Goal: Information Seeking & Learning: Learn about a topic

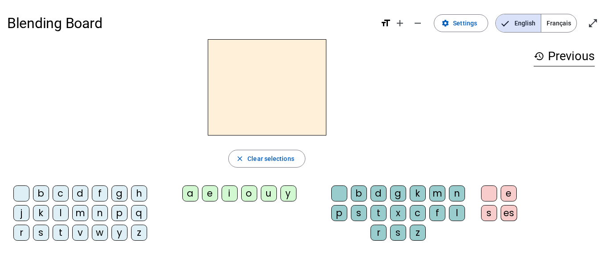
click at [561, 16] on span "Français" at bounding box center [558, 23] width 35 height 18
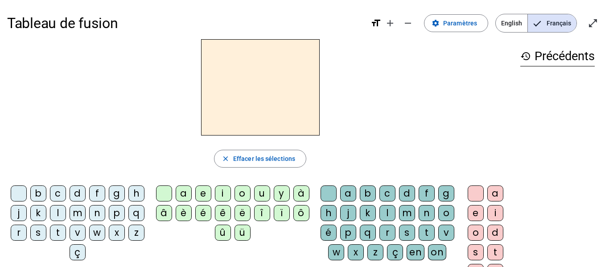
click at [46, 229] on div "s" at bounding box center [38, 233] width 16 height 16
click at [260, 192] on div "u" at bounding box center [262, 194] width 16 height 16
click at [219, 195] on div "i" at bounding box center [223, 194] width 16 height 16
click at [200, 195] on div "e" at bounding box center [203, 194] width 16 height 16
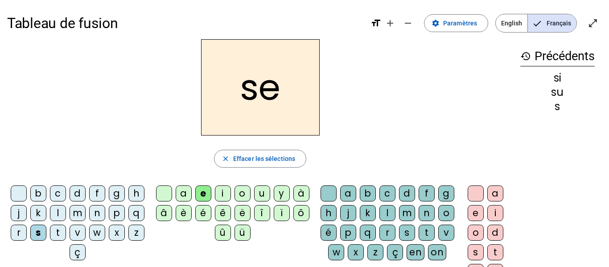
click at [182, 194] on div "a" at bounding box center [184, 194] width 16 height 16
click at [86, 235] on div "v" at bounding box center [78, 233] width 16 height 16
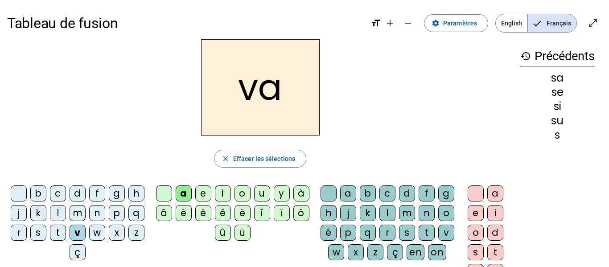
click at [399, 241] on div "s" at bounding box center [407, 233] width 16 height 16
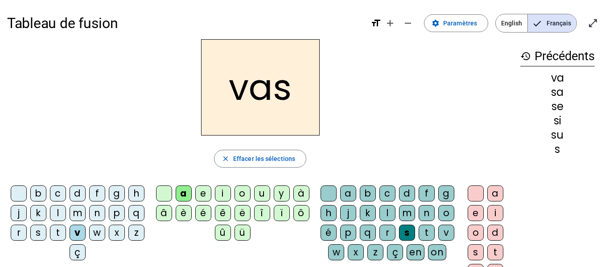
click at [472, 211] on div "e" at bounding box center [476, 213] width 16 height 16
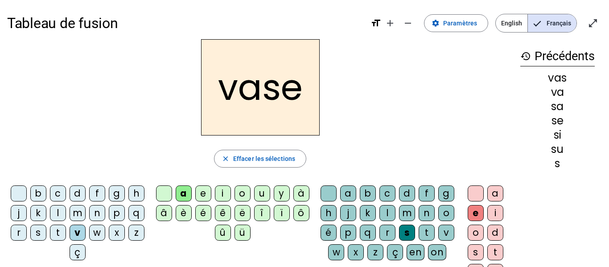
click at [66, 187] on div "c" at bounding box center [58, 194] width 16 height 16
click at [27, 211] on div "j" at bounding box center [19, 213] width 16 height 16
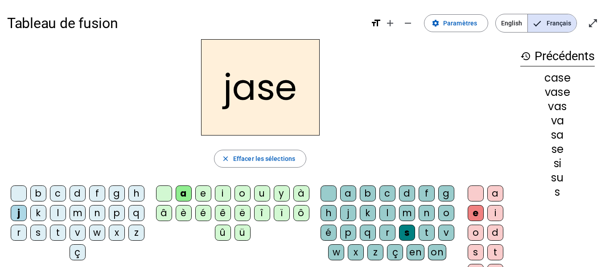
click at [46, 191] on div "b" at bounding box center [38, 194] width 16 height 16
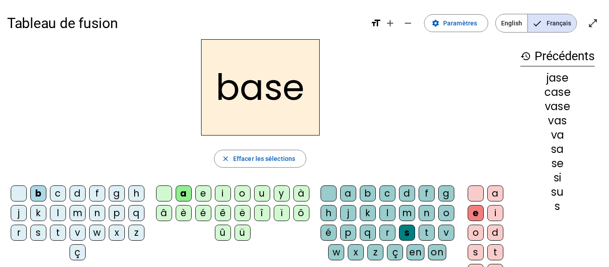
click at [222, 192] on div "i" at bounding box center [223, 194] width 16 height 16
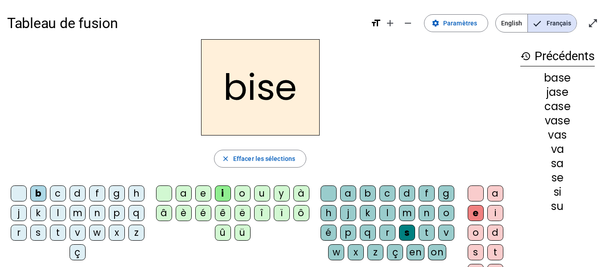
click at [86, 215] on div "m" at bounding box center [78, 213] width 16 height 16
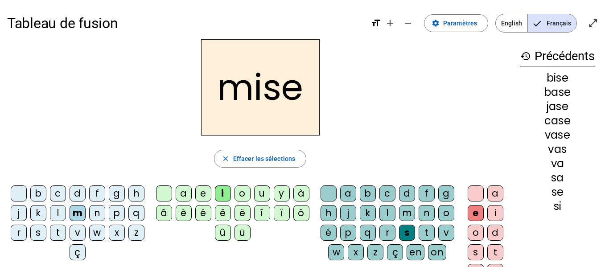
click at [66, 210] on div "l" at bounding box center [58, 213] width 16 height 16
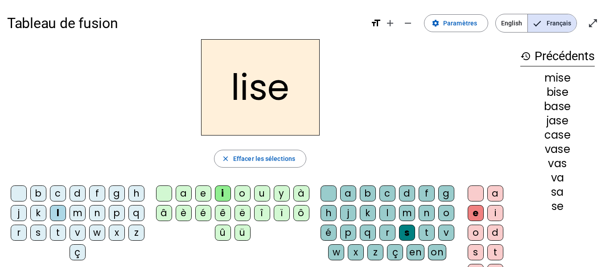
click at [86, 234] on div "v" at bounding box center [78, 233] width 16 height 16
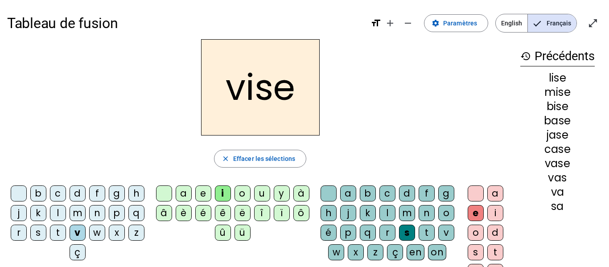
click at [412, 194] on div "d" at bounding box center [407, 194] width 16 height 16
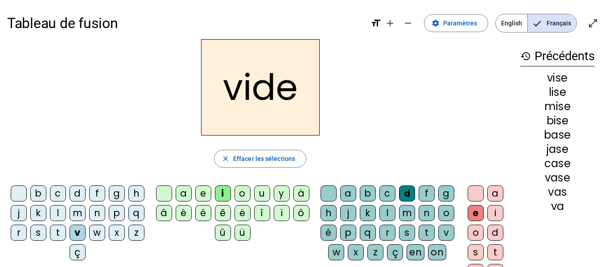
click at [27, 232] on div "r" at bounding box center [19, 233] width 16 height 16
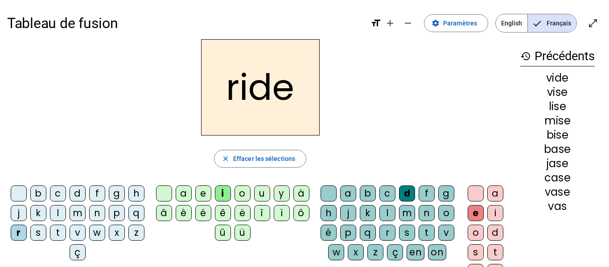
click at [259, 193] on div "u" at bounding box center [262, 194] width 16 height 16
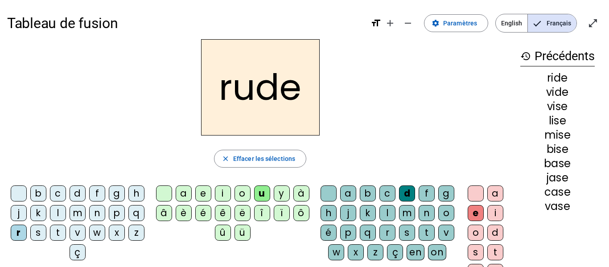
click at [182, 193] on div "a" at bounding box center [184, 194] width 16 height 16
